Goal: Transaction & Acquisition: Purchase product/service

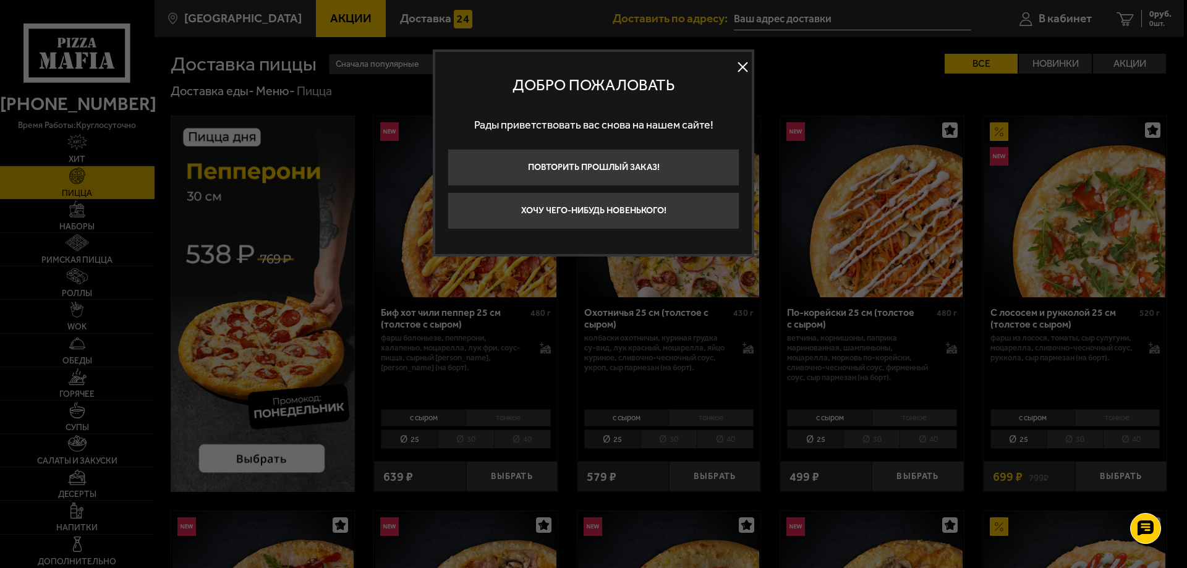
click at [738, 69] on button at bounding box center [742, 67] width 19 height 19
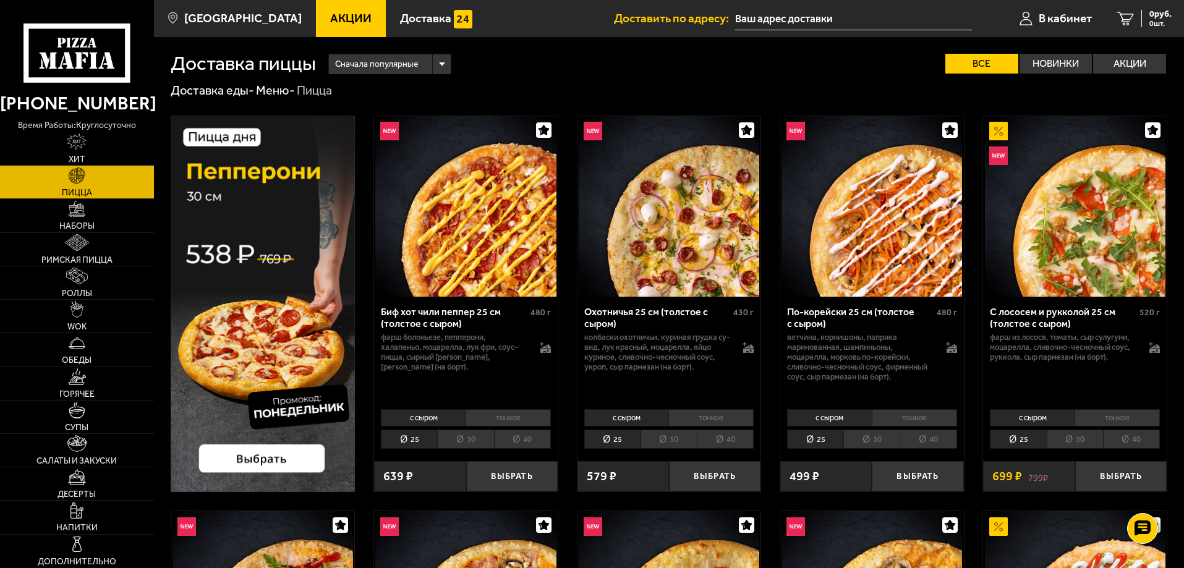
click at [104, 189] on link "Пицца" at bounding box center [77, 182] width 154 height 33
click at [75, 201] on img at bounding box center [77, 209] width 17 height 17
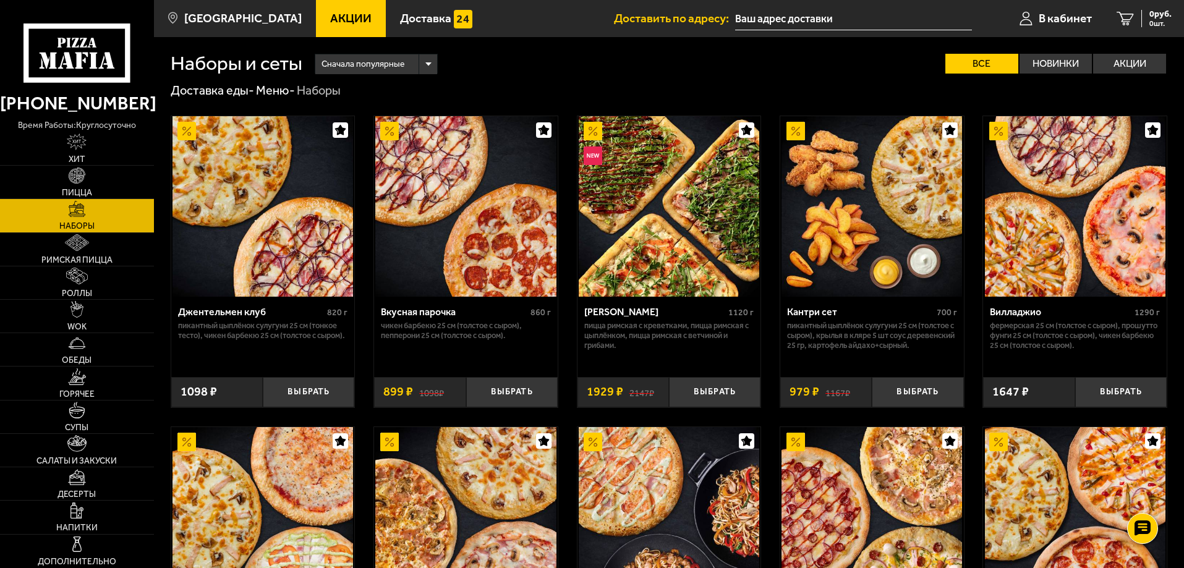
click at [330, 23] on span "Акции" at bounding box center [350, 18] width 41 height 12
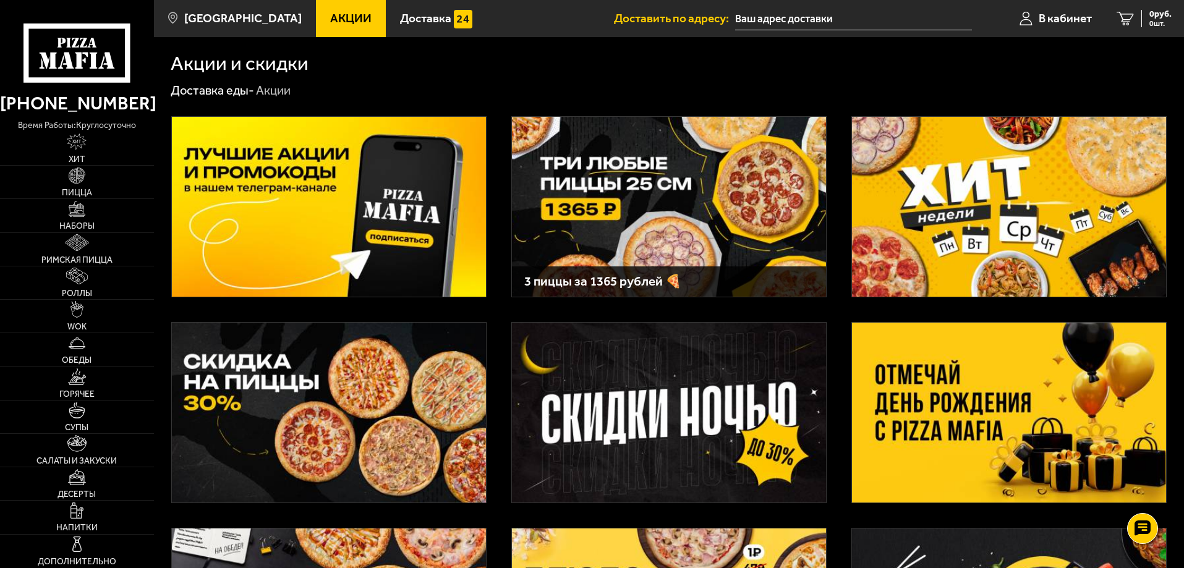
click at [680, 231] on img at bounding box center [669, 207] width 314 height 180
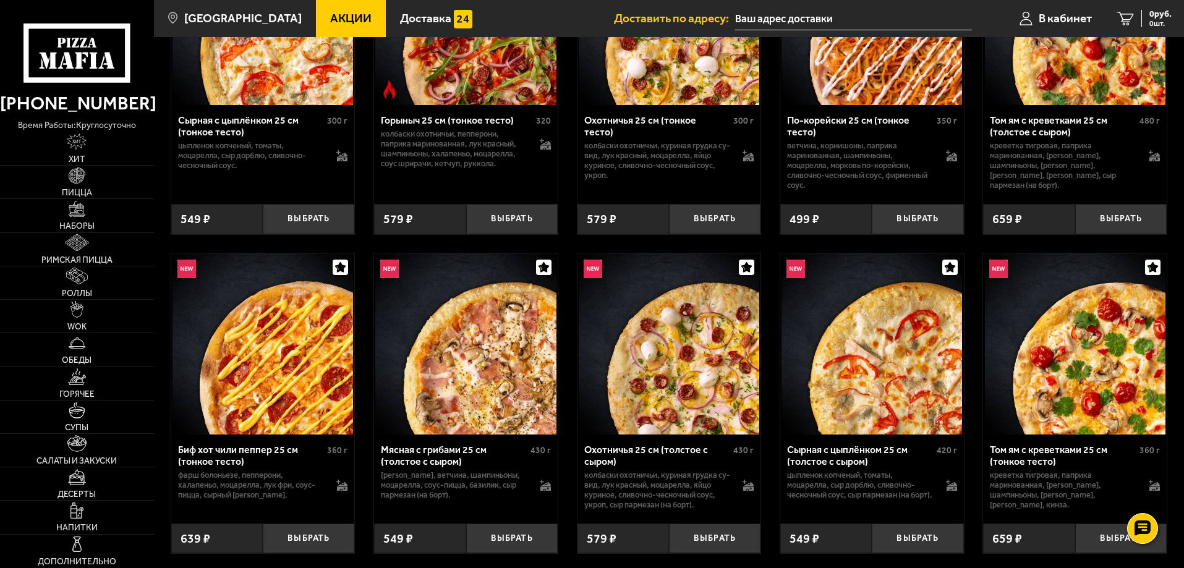
scroll to position [618, 0]
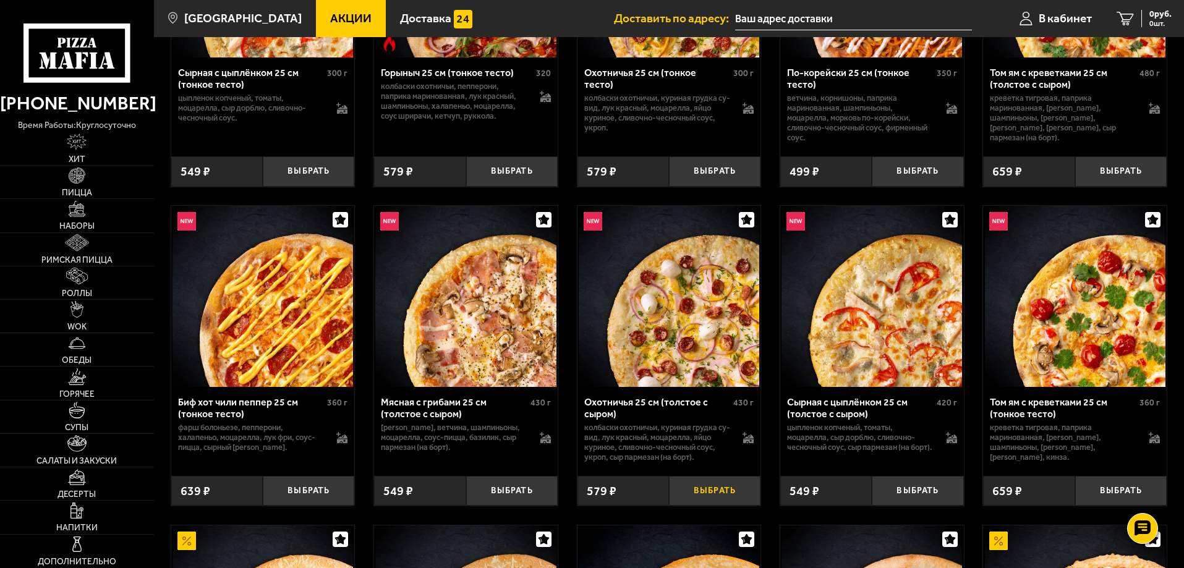
click at [725, 497] on button "Выбрать" at bounding box center [714, 491] width 91 height 30
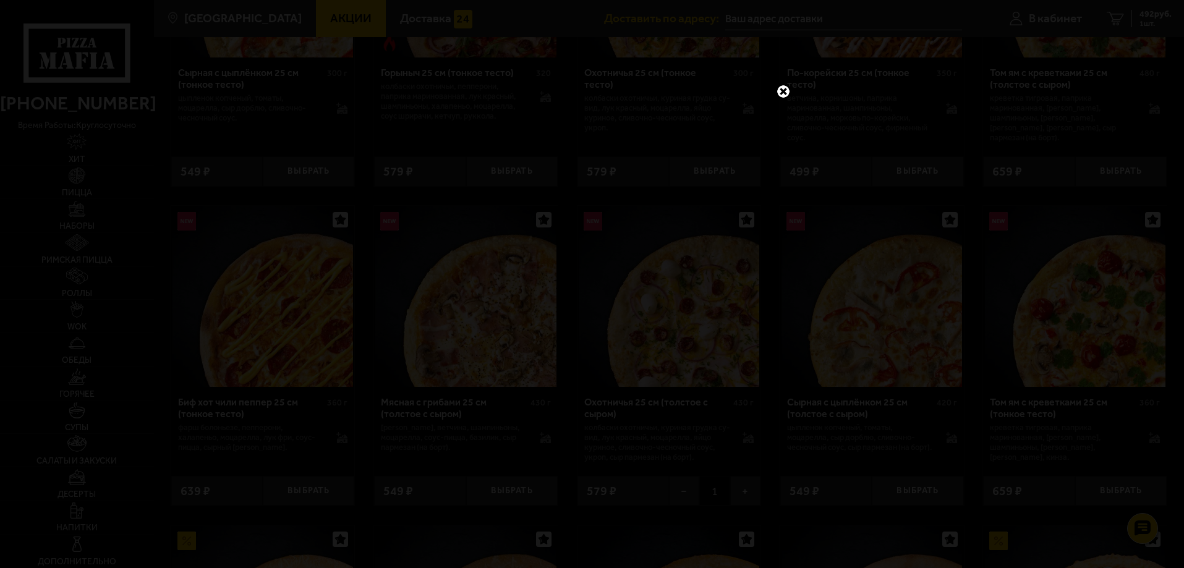
click at [786, 92] on link at bounding box center [783, 91] width 16 height 16
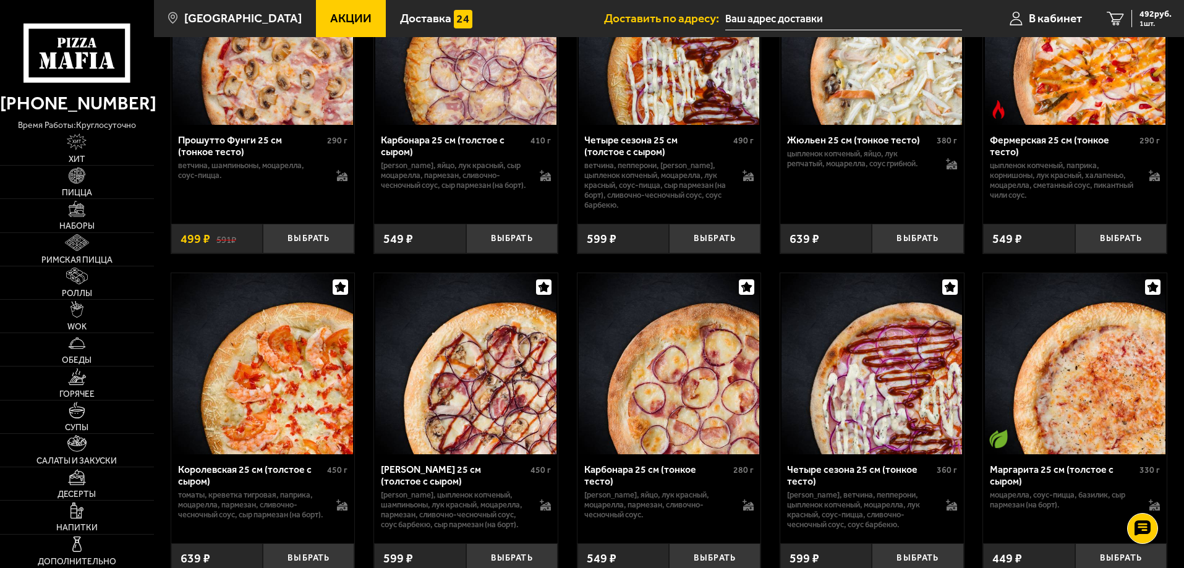
scroll to position [2967, 0]
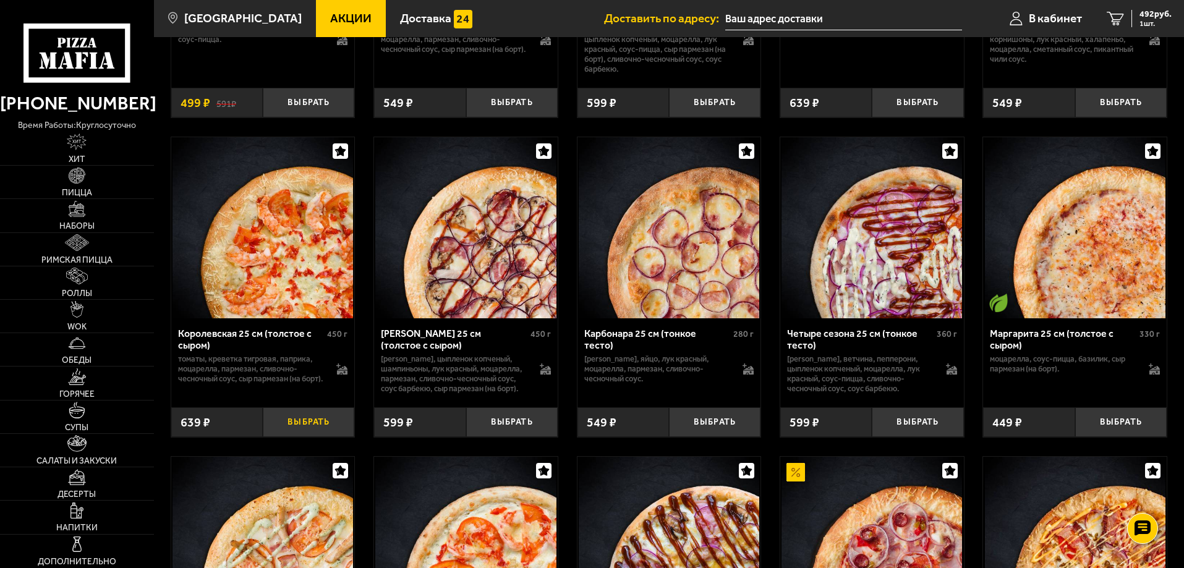
click at [316, 438] on button "Выбрать" at bounding box center [308, 422] width 91 height 30
click at [337, 438] on button "+" at bounding box center [339, 422] width 30 height 30
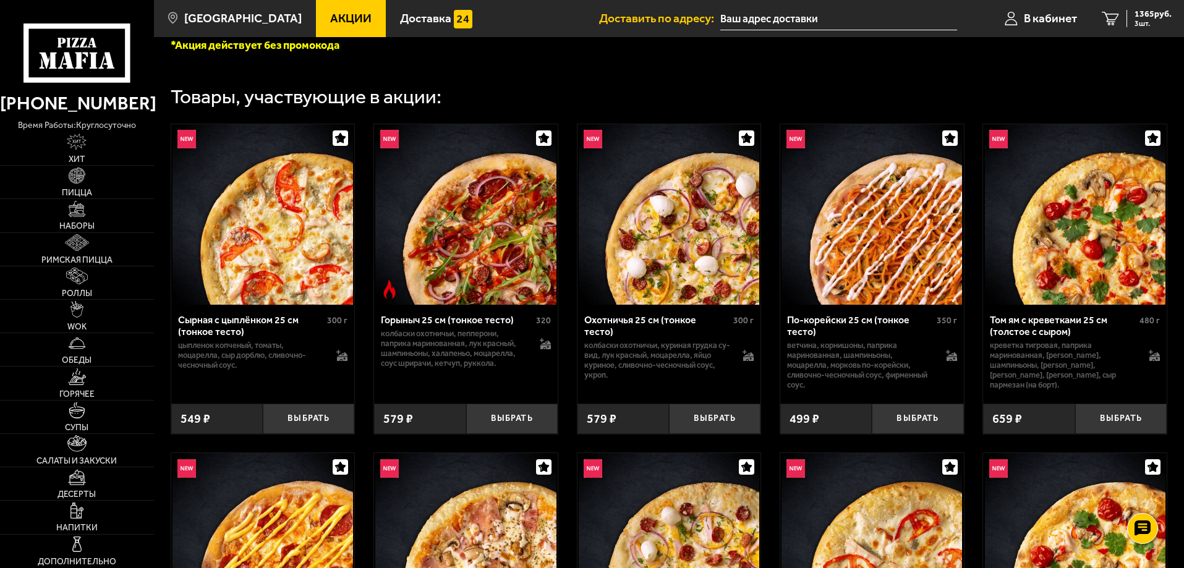
scroll to position [62, 0]
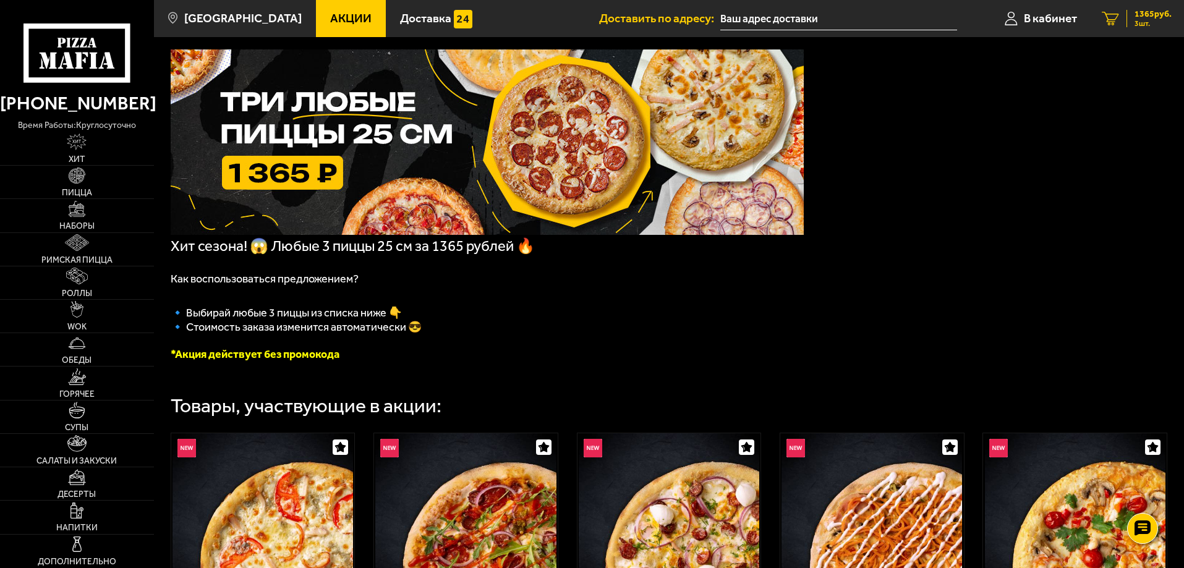
click at [1119, 25] on link "3 1365 руб. 3 шт." at bounding box center [1136, 18] width 95 height 37
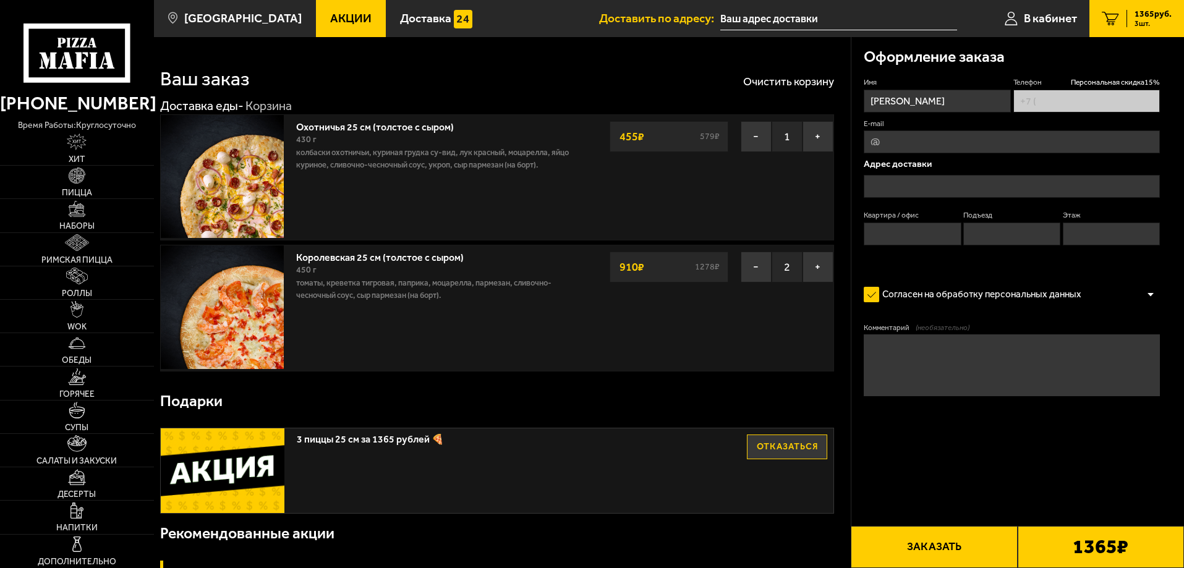
type input "[PHONE_NUMBER]"
type input "[STREET_ADDRESS]"
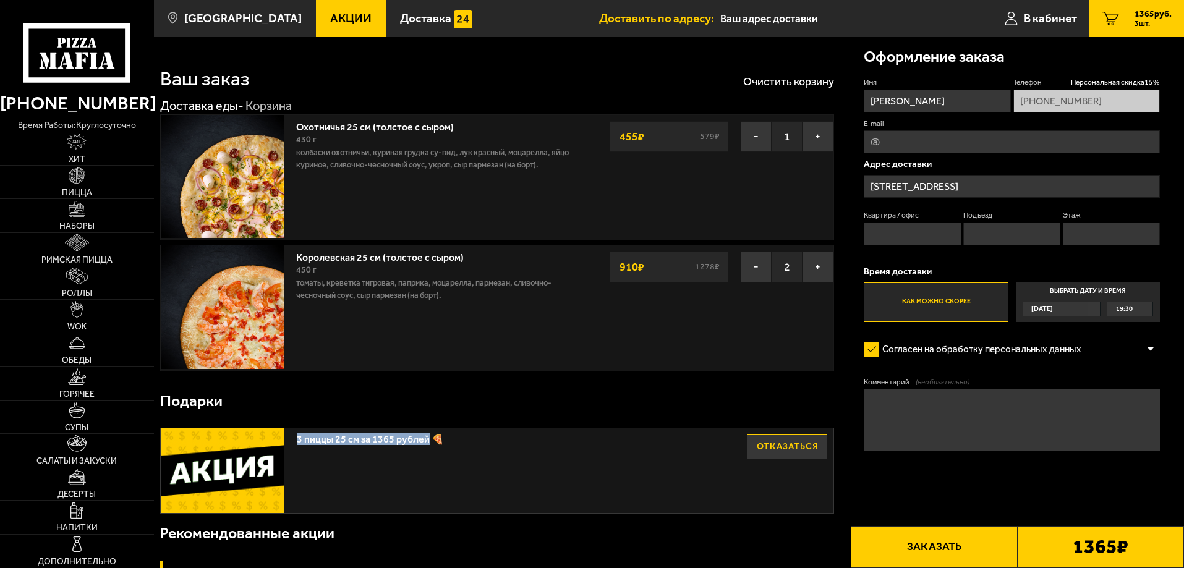
drag, startPoint x: 294, startPoint y: 434, endPoint x: 427, endPoint y: 441, distance: 133.1
click at [427, 441] on div "3 пиццы 25 см за 1365 рублей 🍕 Отказаться" at bounding box center [497, 470] width 672 height 85
copy span "3 пиццы 25 см за 1365 рублей"
